Goal: Information Seeking & Learning: Learn about a topic

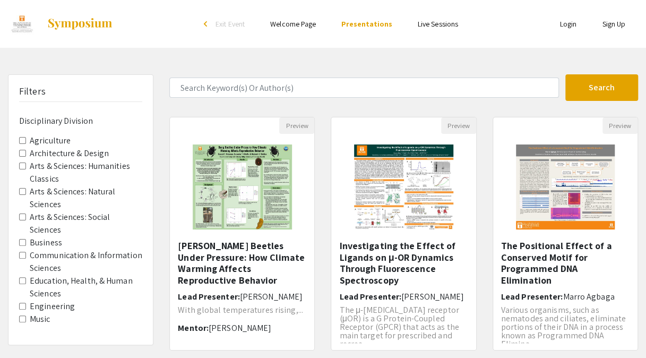
click at [22, 215] on Sciences "Arts & Sciences: Social Sciences" at bounding box center [22, 216] width 7 height 7
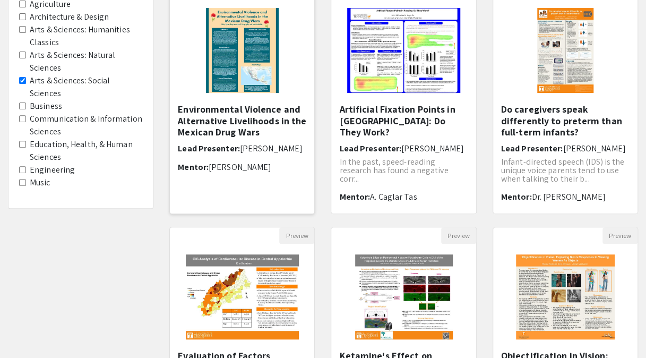
scroll to position [197, 0]
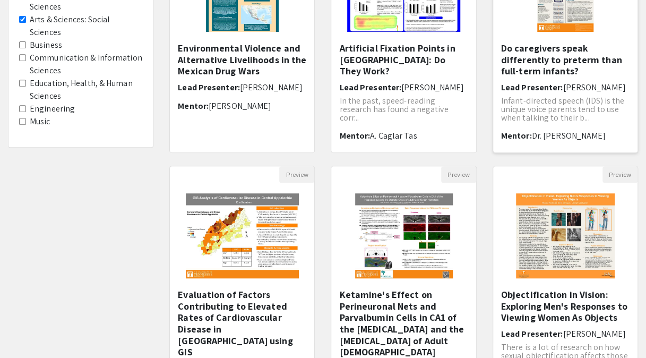
click at [544, 62] on h5 "Do caregivers speak differently to preterm than full-term infants?" at bounding box center [565, 59] width 128 height 34
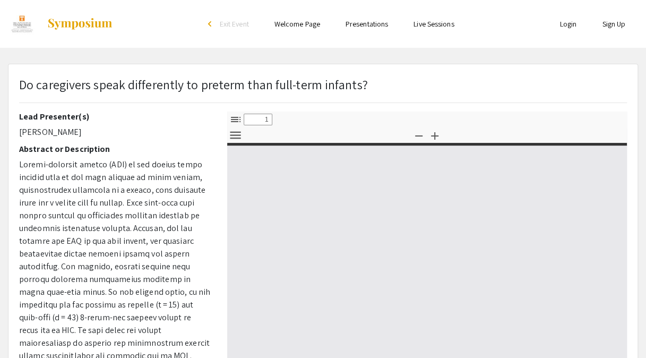
select select "custom"
type input "0"
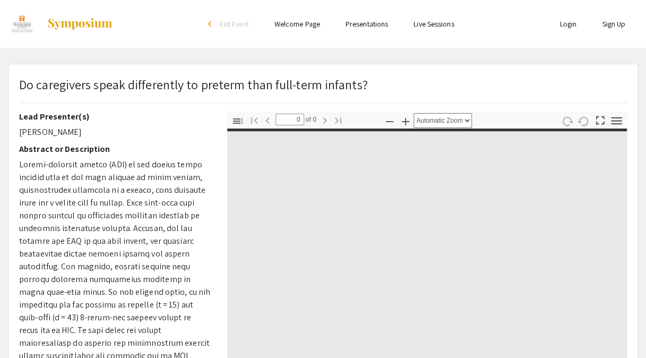
select select "custom"
type input "1"
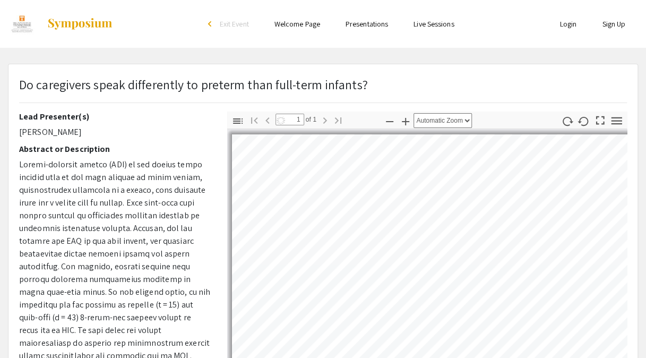
select select "auto"
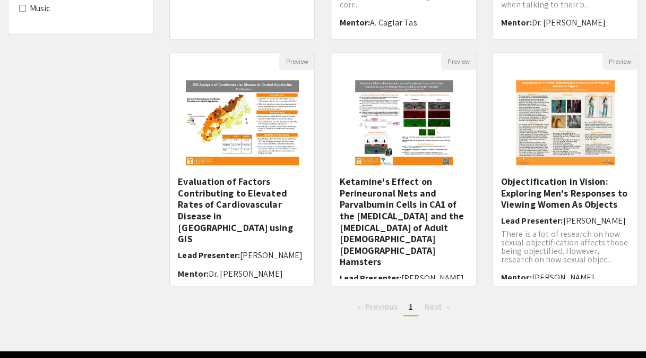
scroll to position [345, 0]
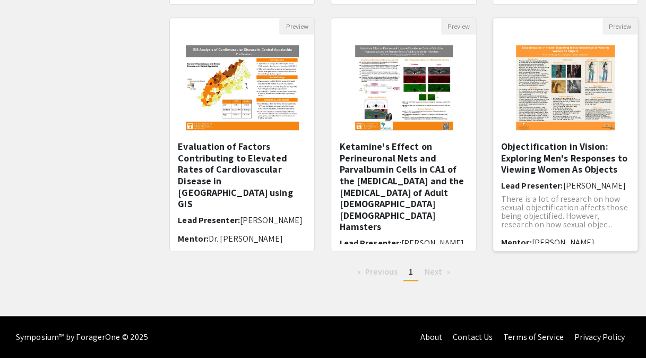
click at [528, 128] on img "Open Presentation <p>Objectification in Vision: Exploring Men's Responses to Vi…" at bounding box center [565, 87] width 120 height 106
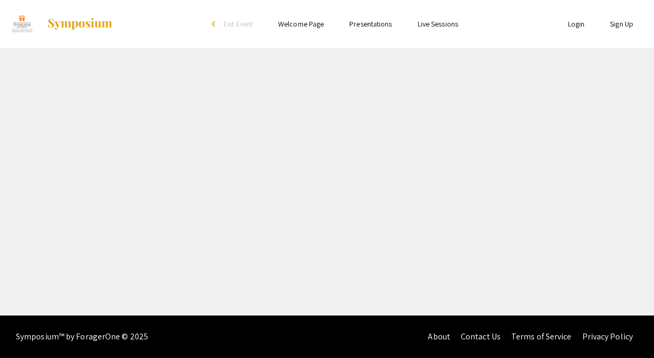
select select "custom"
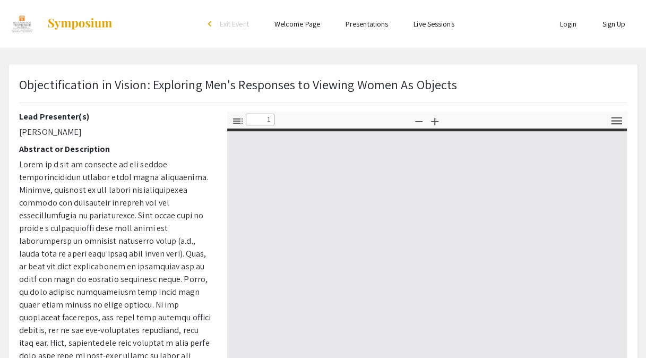
type input "0"
select select "custom"
type input "1"
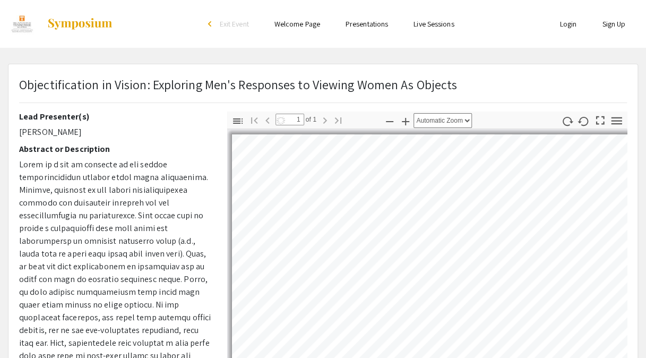
select select "auto"
